Goal: Task Accomplishment & Management: Manage account settings

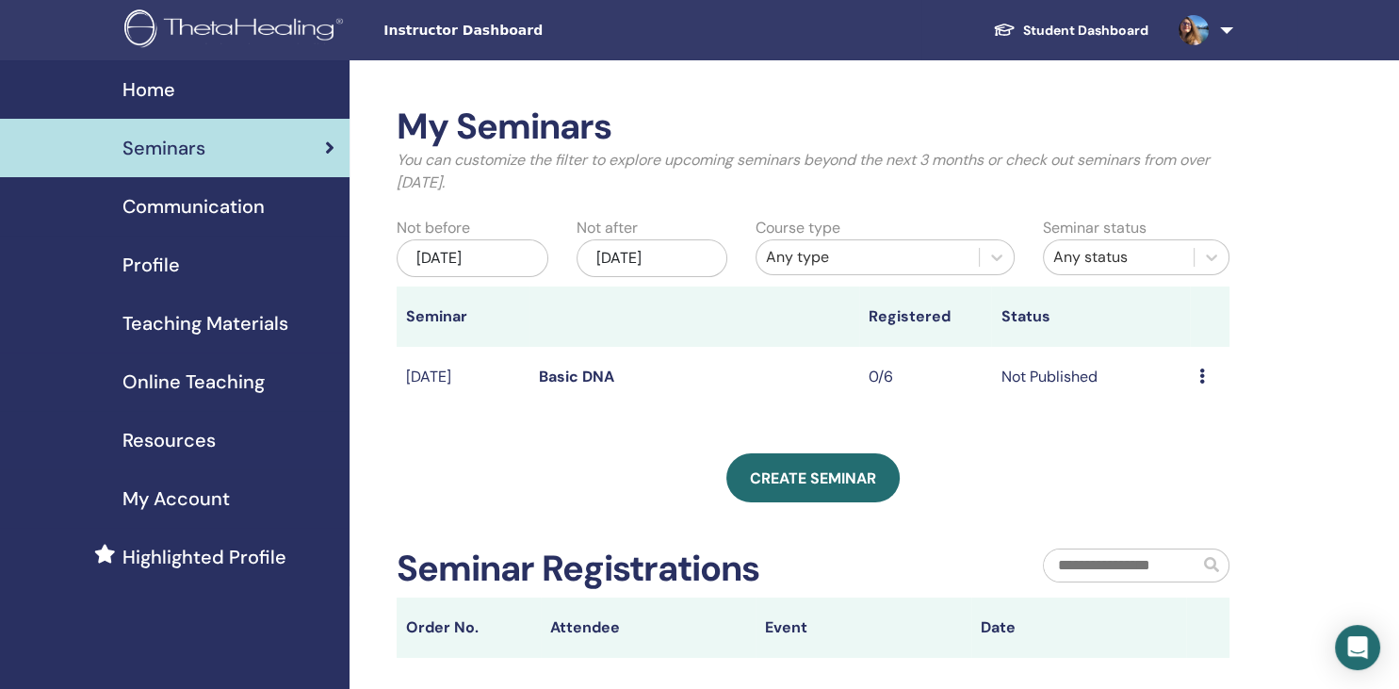
click at [1197, 375] on td "Preview Edit Attendees Cancel" at bounding box center [1210, 377] width 40 height 61
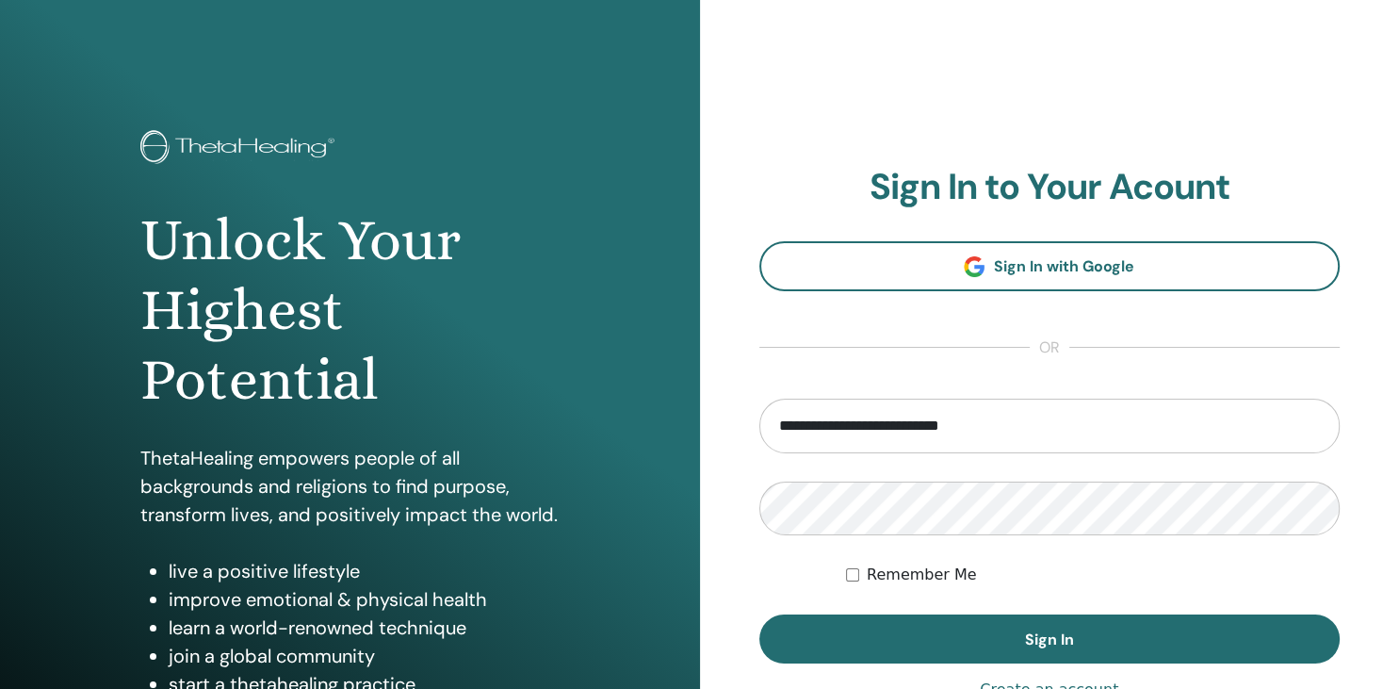
type input "**********"
click at [759, 614] on button "Sign In" at bounding box center [1049, 638] width 581 height 49
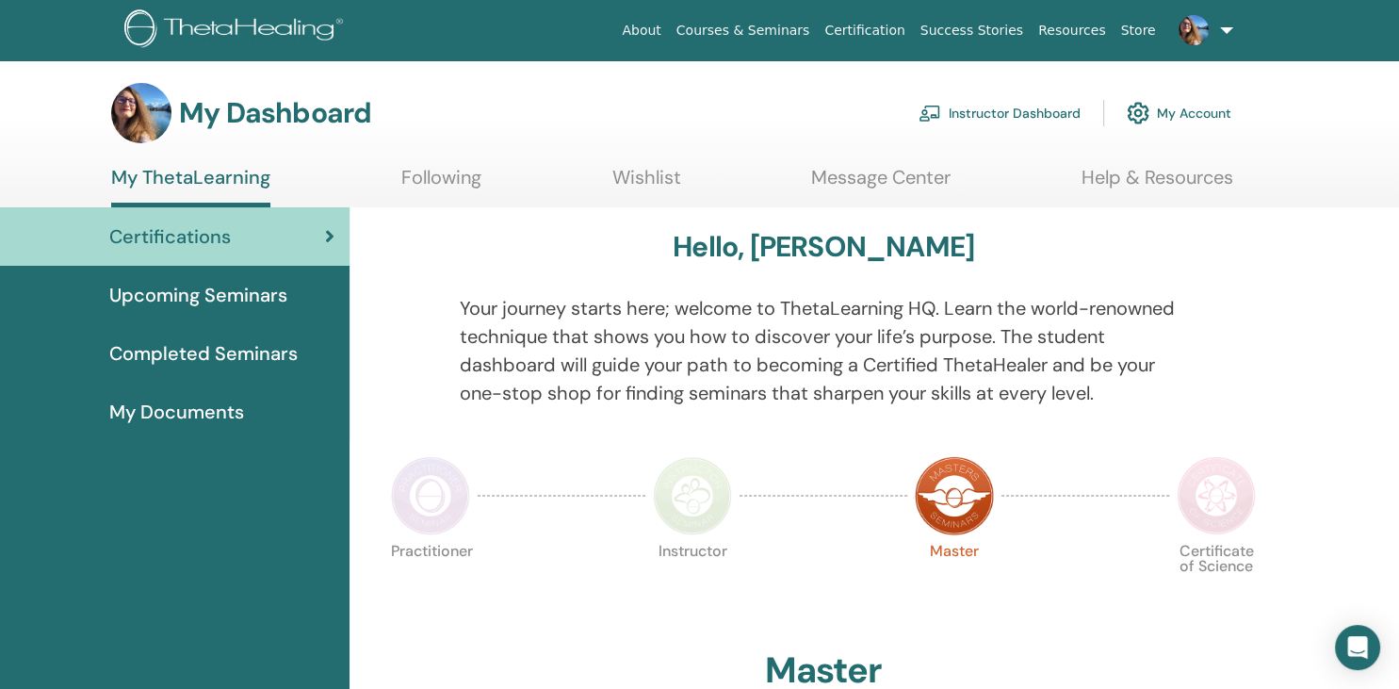
click at [1020, 111] on link "Instructor Dashboard" at bounding box center [1000, 112] width 162 height 41
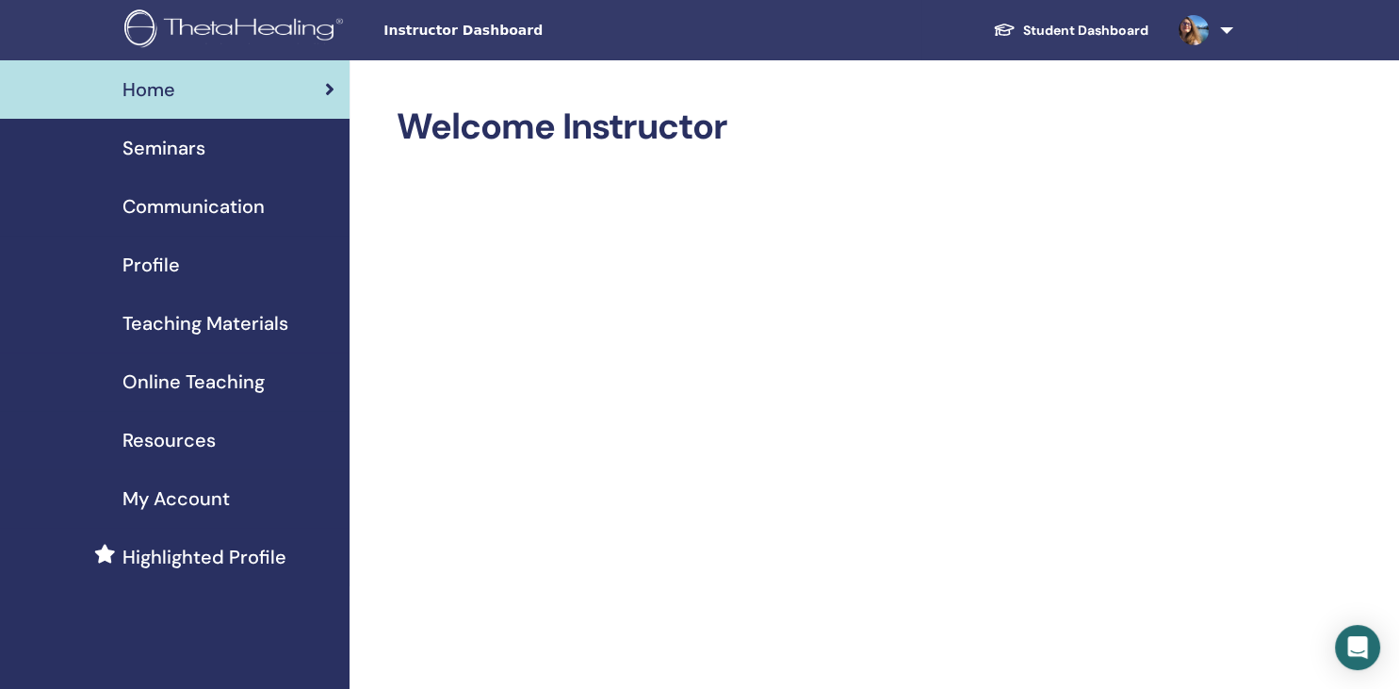
click at [175, 153] on span "Seminars" at bounding box center [163, 148] width 83 height 28
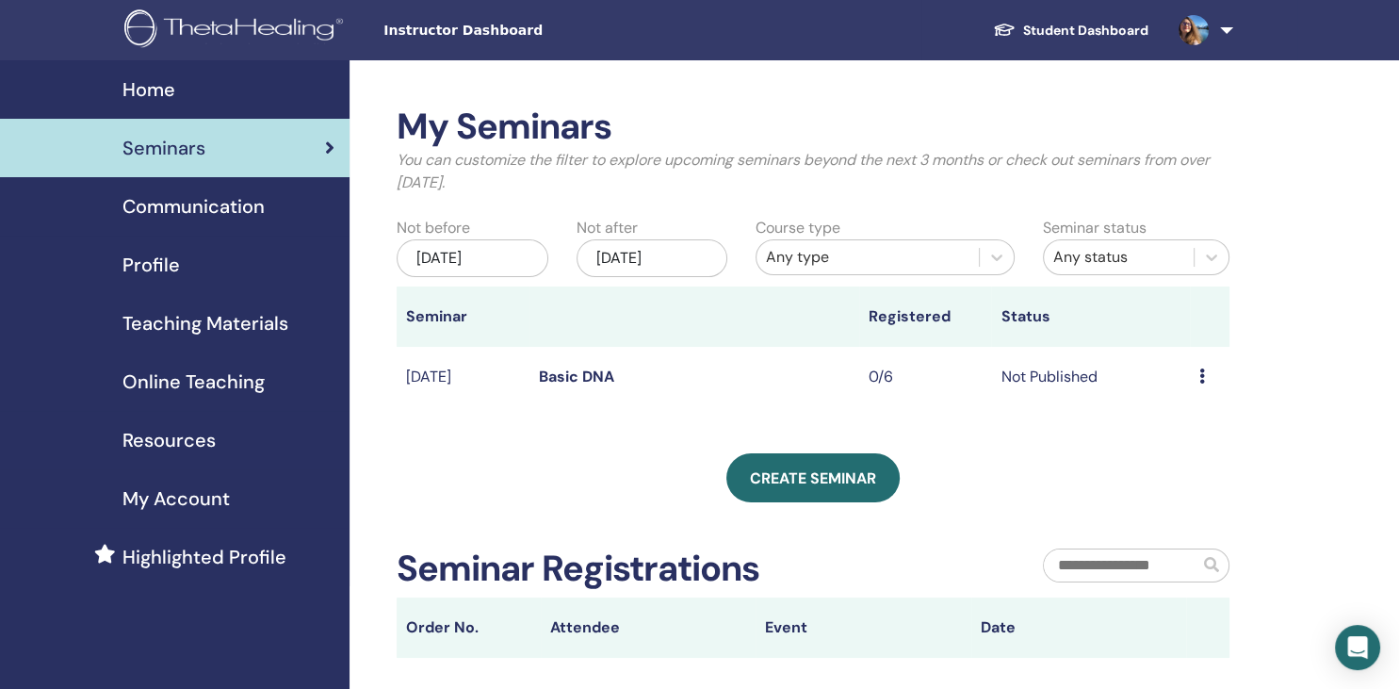
click at [1040, 362] on td "Not Published" at bounding box center [1090, 377] width 198 height 61
click at [552, 371] on link "Basic DNA" at bounding box center [576, 377] width 75 height 20
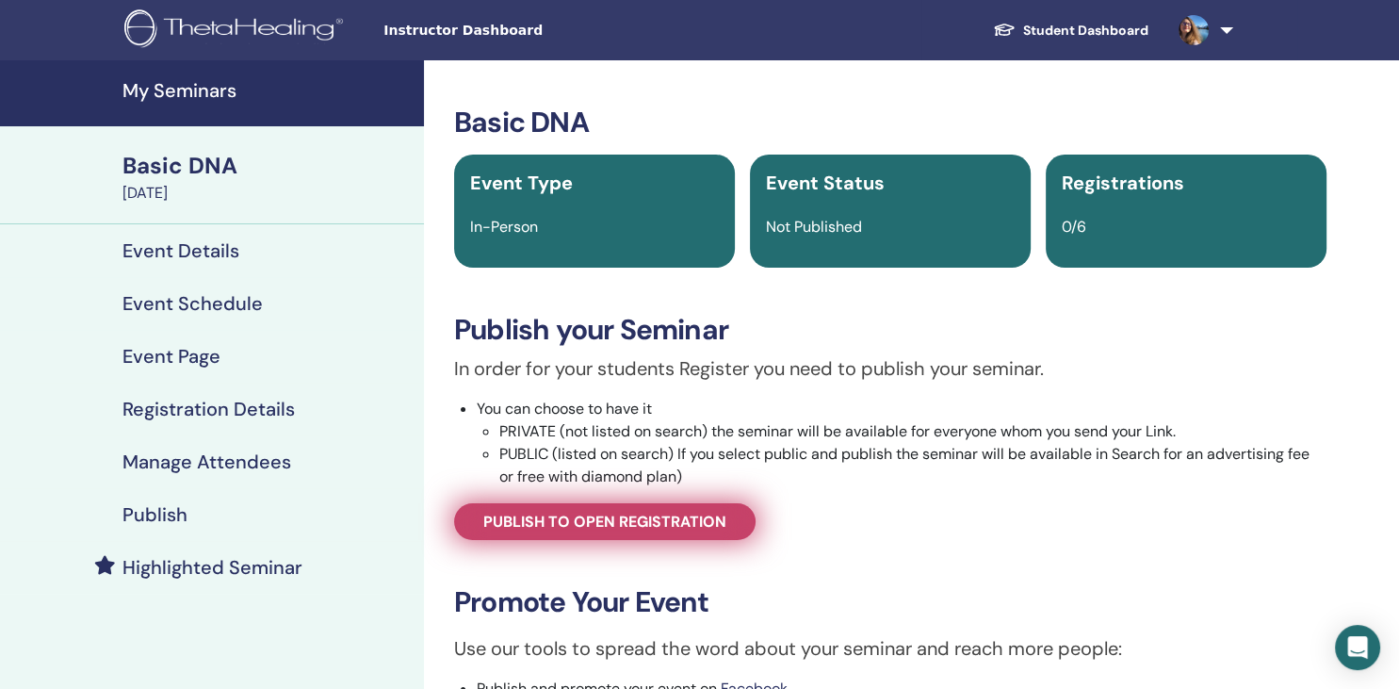
click at [616, 522] on span "Publish to open registration" at bounding box center [604, 522] width 243 height 20
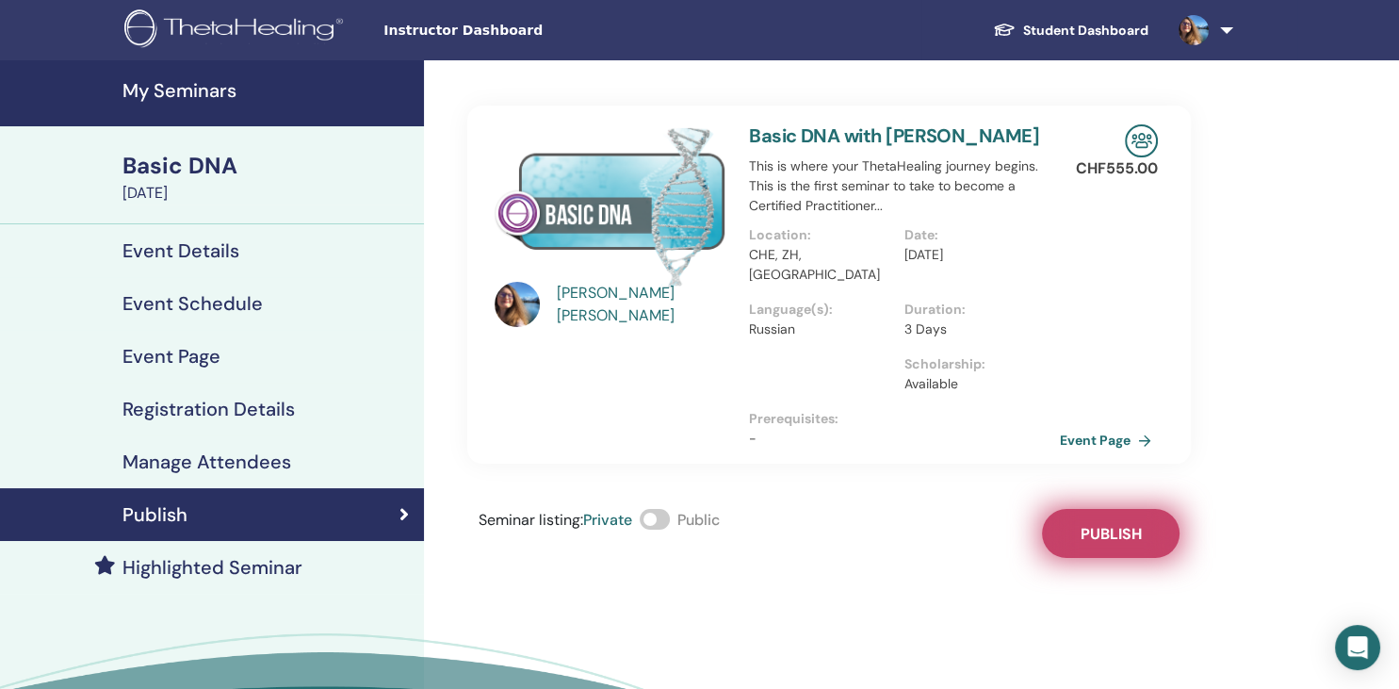
click at [1084, 524] on span "Publish" at bounding box center [1111, 534] width 61 height 20
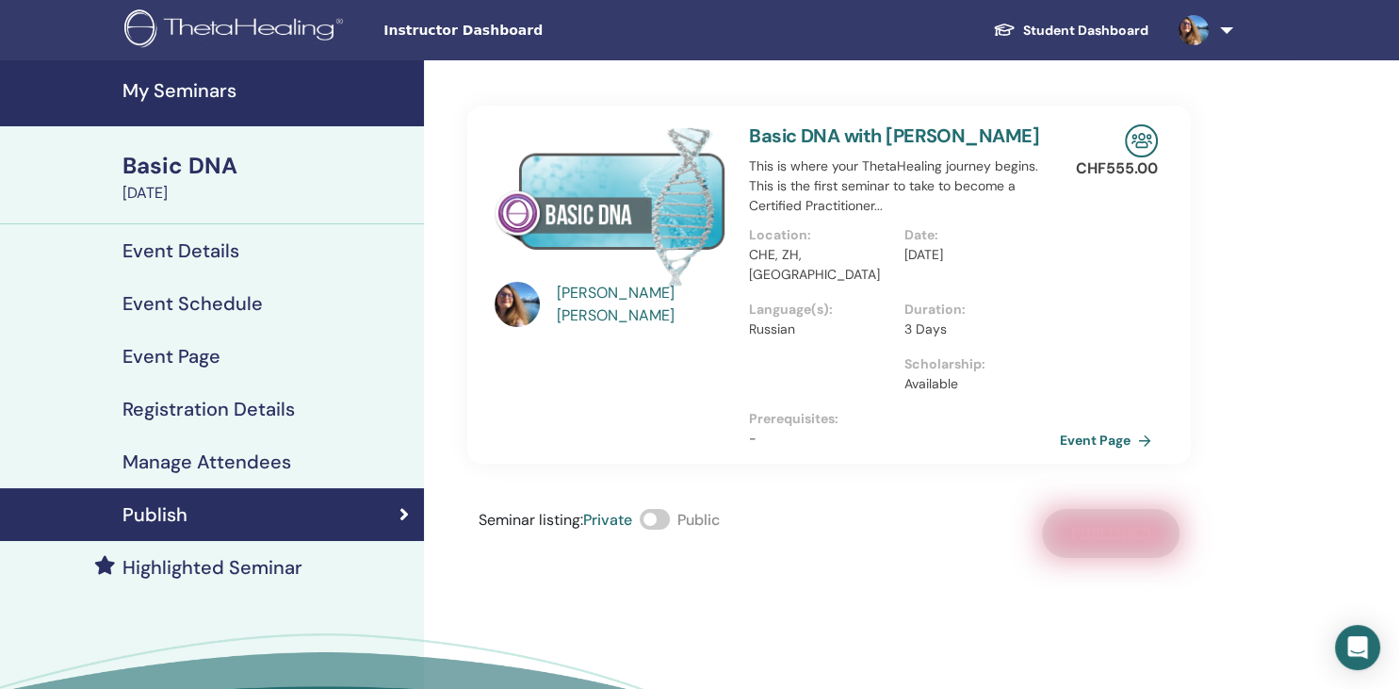
click at [654, 509] on span at bounding box center [655, 519] width 30 height 21
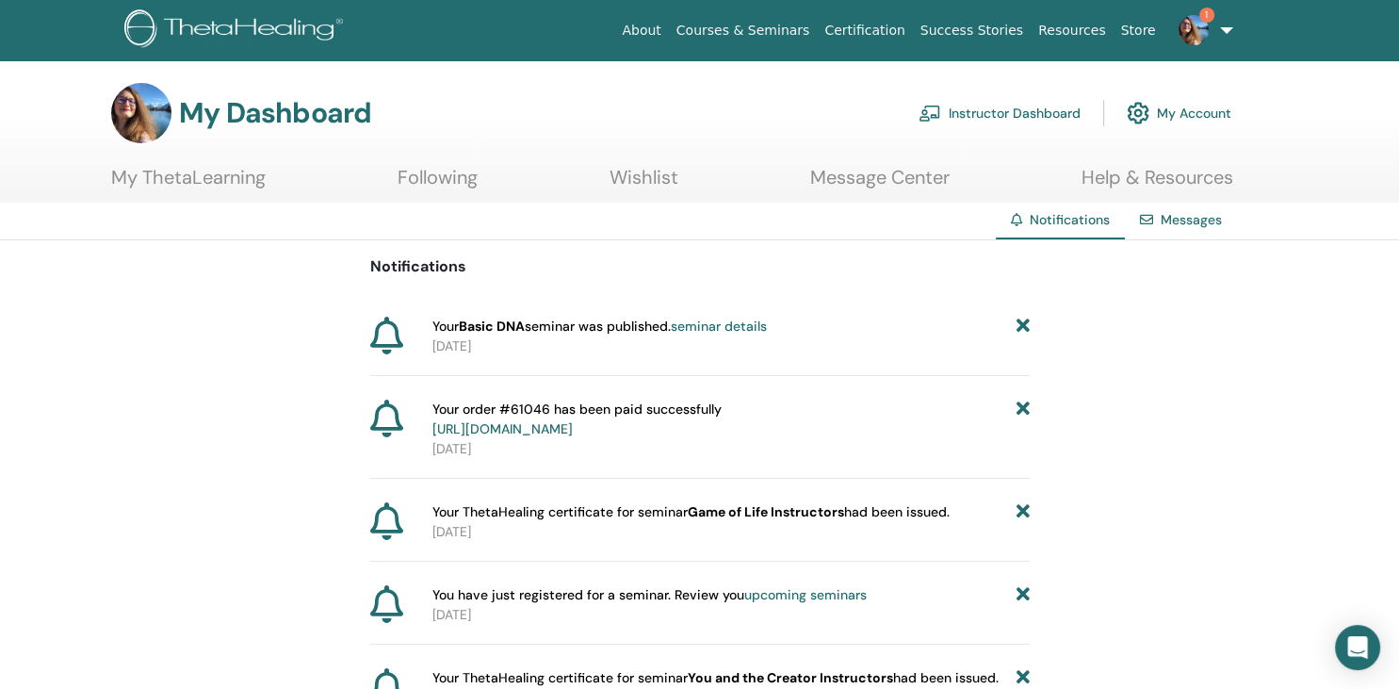
click at [1221, 32] on link "1" at bounding box center [1202, 30] width 77 height 60
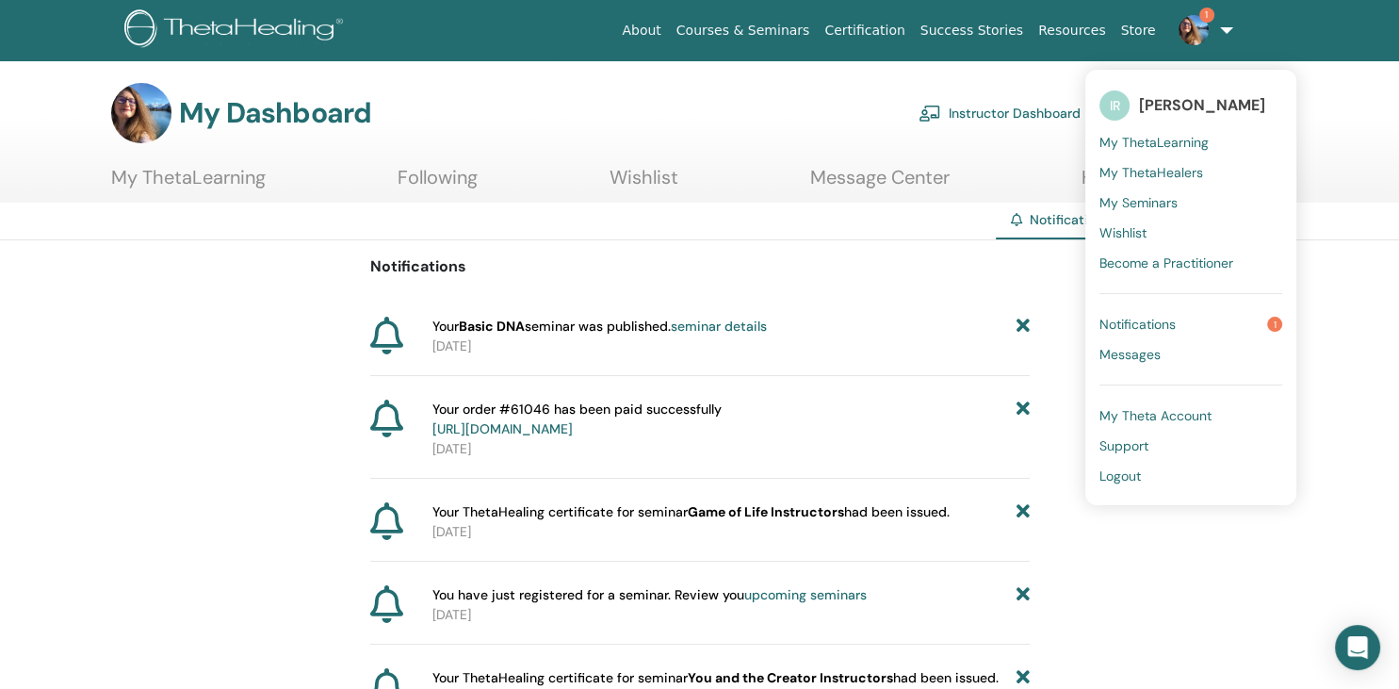
click at [1127, 481] on span "Logout" at bounding box center [1120, 475] width 41 height 17
